Goal: Task Accomplishment & Management: Use online tool/utility

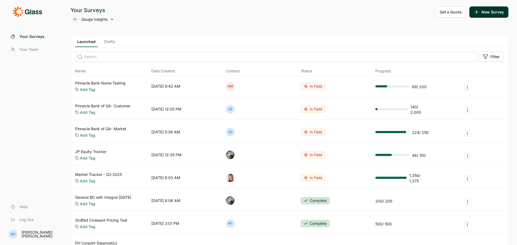
click at [108, 58] on input at bounding box center [275, 57] width 401 height 10
click at [112, 43] on link "Drafts" at bounding box center [109, 43] width 15 height 8
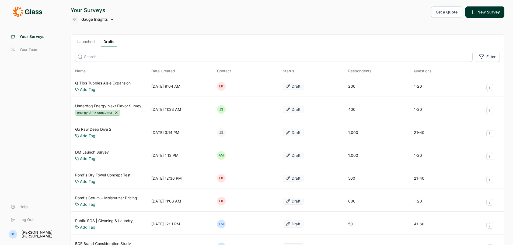
click at [110, 54] on input at bounding box center [273, 57] width 397 height 10
type input "becky"
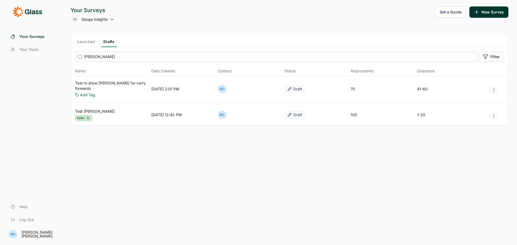
click at [82, 109] on link "Test Becky" at bounding box center [95, 111] width 40 height 5
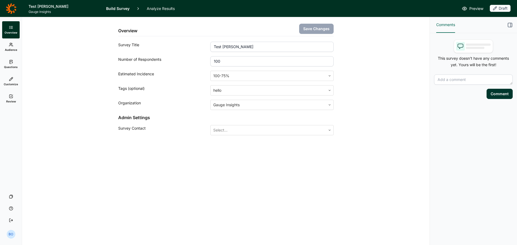
click at [12, 46] on icon at bounding box center [11, 45] width 4 height 4
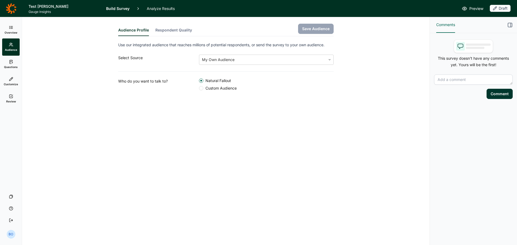
click at [218, 89] on span "Custom Audience" at bounding box center [219, 88] width 33 height 5
click at [199, 88] on input "Custom Audience" at bounding box center [199, 88] width 0 height 0
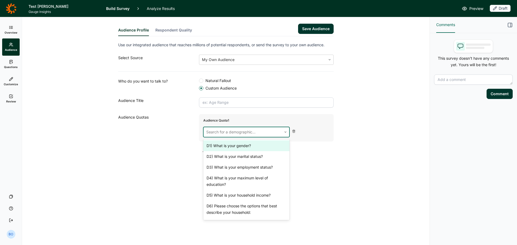
click at [255, 132] on div at bounding box center [242, 132] width 73 height 8
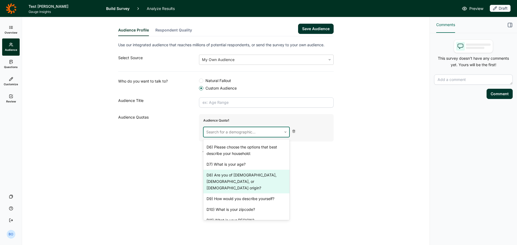
scroll to position [59, 0]
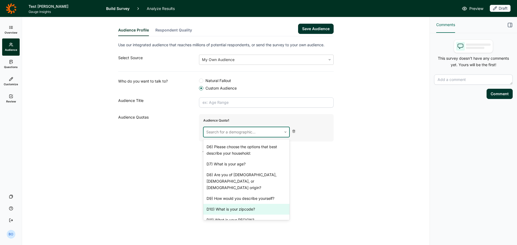
click at [264, 204] on div "D10) What is your zipcode?" at bounding box center [246, 209] width 86 height 11
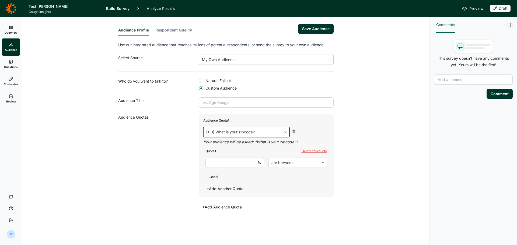
click at [247, 163] on input "number" at bounding box center [234, 163] width 59 height 10
click at [217, 176] on button "+ and" at bounding box center [213, 177] width 16 height 8
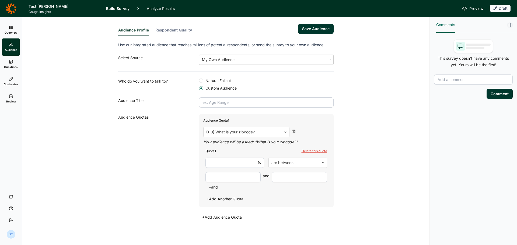
click at [226, 178] on input "number" at bounding box center [232, 177] width 55 height 10
click at [230, 164] on input "number" at bounding box center [234, 163] width 59 height 10
click at [298, 165] on div at bounding box center [293, 163] width 45 height 8
click at [292, 130] on use at bounding box center [293, 131] width 2 height 3
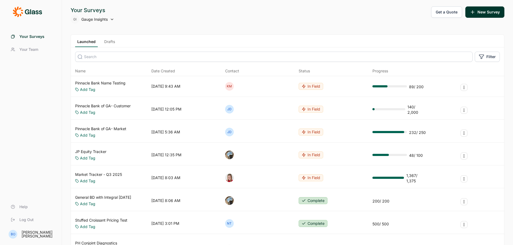
click at [110, 44] on link "Drafts" at bounding box center [109, 43] width 15 height 8
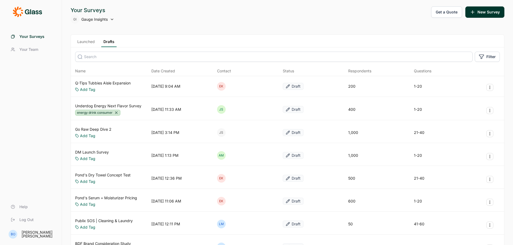
click at [114, 81] on link "Q-Tips Tubbies Aisle Expansion" at bounding box center [102, 82] width 55 height 5
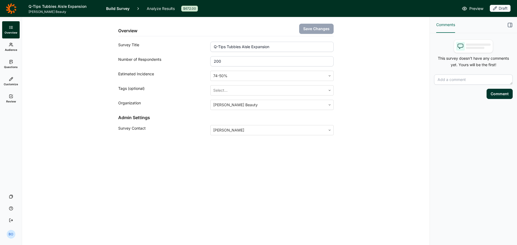
click at [15, 67] on span "Questions" at bounding box center [11, 67] width 14 height 4
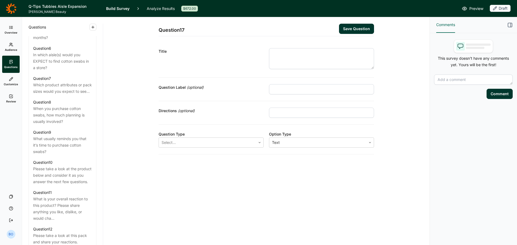
scroll to position [377, 0]
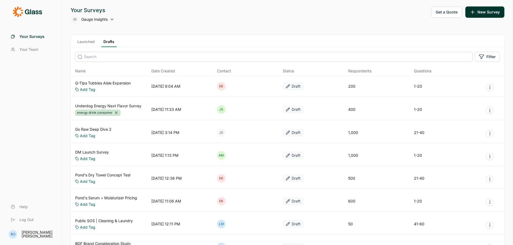
drag, startPoint x: 122, startPoint y: 62, endPoint x: 122, endPoint y: 57, distance: 4.3
click at [122, 62] on input at bounding box center [273, 57] width 397 height 10
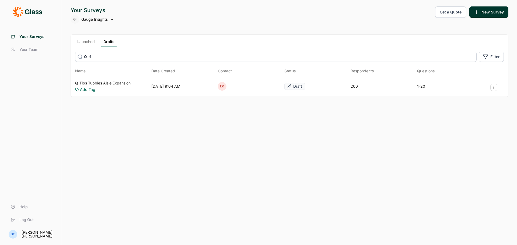
type input "Q-ti"
click at [87, 42] on link "Launched" at bounding box center [86, 43] width 22 height 8
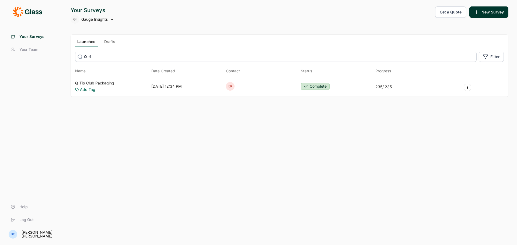
click at [109, 44] on link "Drafts" at bounding box center [109, 43] width 15 height 8
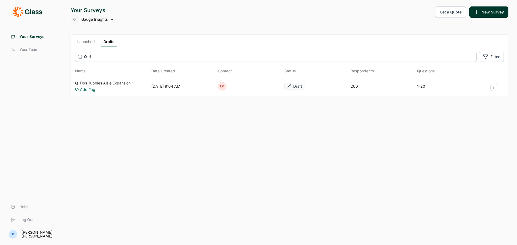
click at [101, 83] on link "Q-Tips Tubbies Aisle Expansion" at bounding box center [102, 82] width 55 height 5
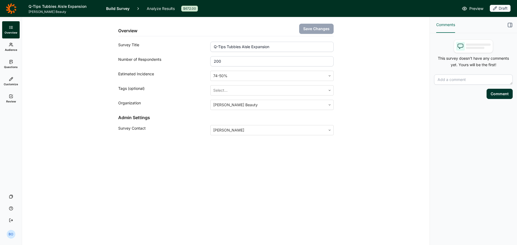
click at [8, 64] on link "Questions" at bounding box center [10, 64] width 17 height 17
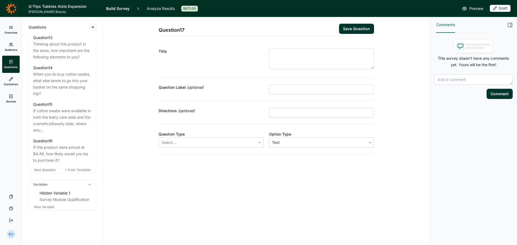
scroll to position [637, 0]
click at [75, 148] on div "If this product were priced at $4.49, how likely would you be to purchase it?" at bounding box center [62, 153] width 59 height 19
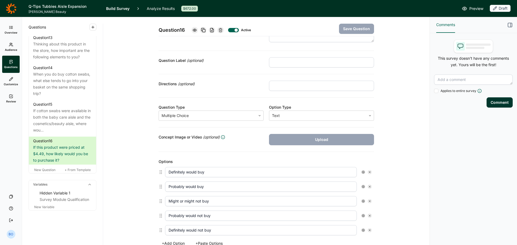
scroll to position [135, 0]
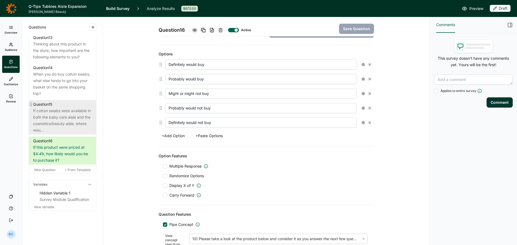
click at [54, 120] on div "If cotton swabs were available in both the baby care aisle and the cosmetics/be…" at bounding box center [62, 121] width 59 height 26
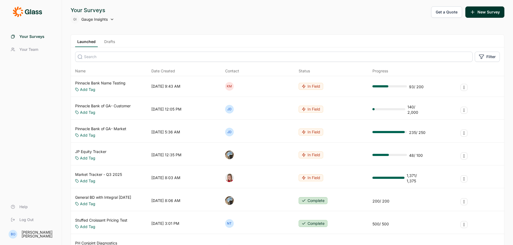
click at [110, 19] on icon at bounding box center [112, 19] width 4 height 4
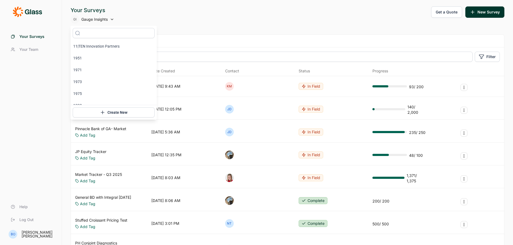
click at [115, 36] on input "text" at bounding box center [114, 33] width 82 height 10
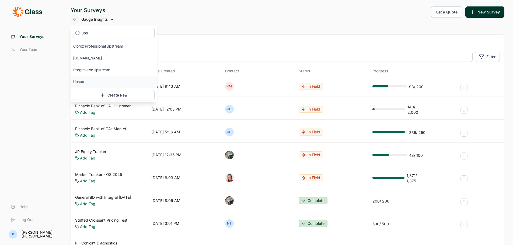
type input "ups"
click at [98, 82] on li "Upstart" at bounding box center [114, 82] width 86 height 12
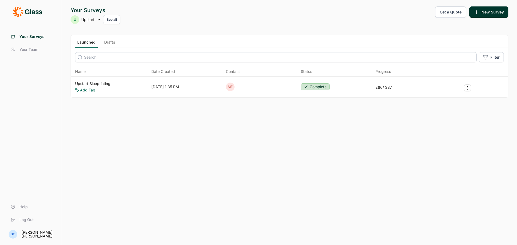
click at [36, 52] on span "Your Team" at bounding box center [28, 49] width 19 height 5
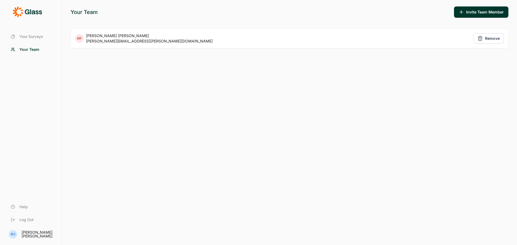
click at [38, 36] on span "Your Surveys" at bounding box center [31, 36] width 24 height 5
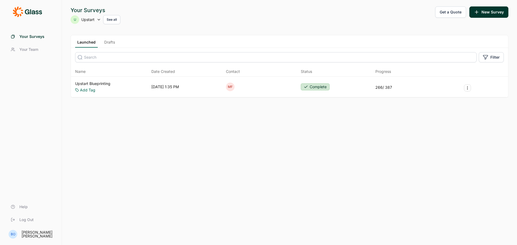
click at [113, 20] on button "See all" at bounding box center [111, 19] width 17 height 9
